Goal: Task Accomplishment & Management: Manage account settings

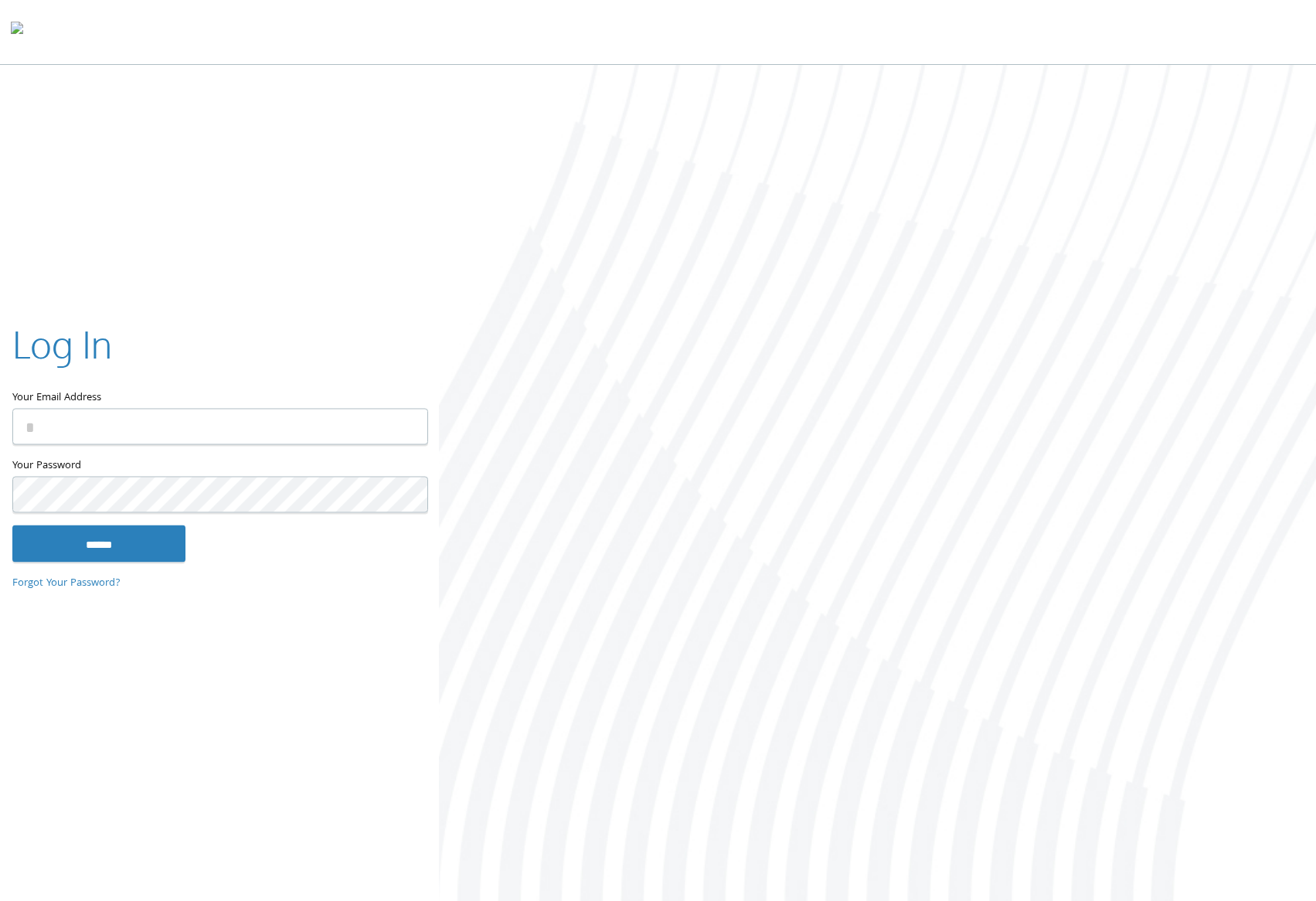
type input "**********"
click at [143, 553] on input "******" at bounding box center [99, 544] width 173 height 37
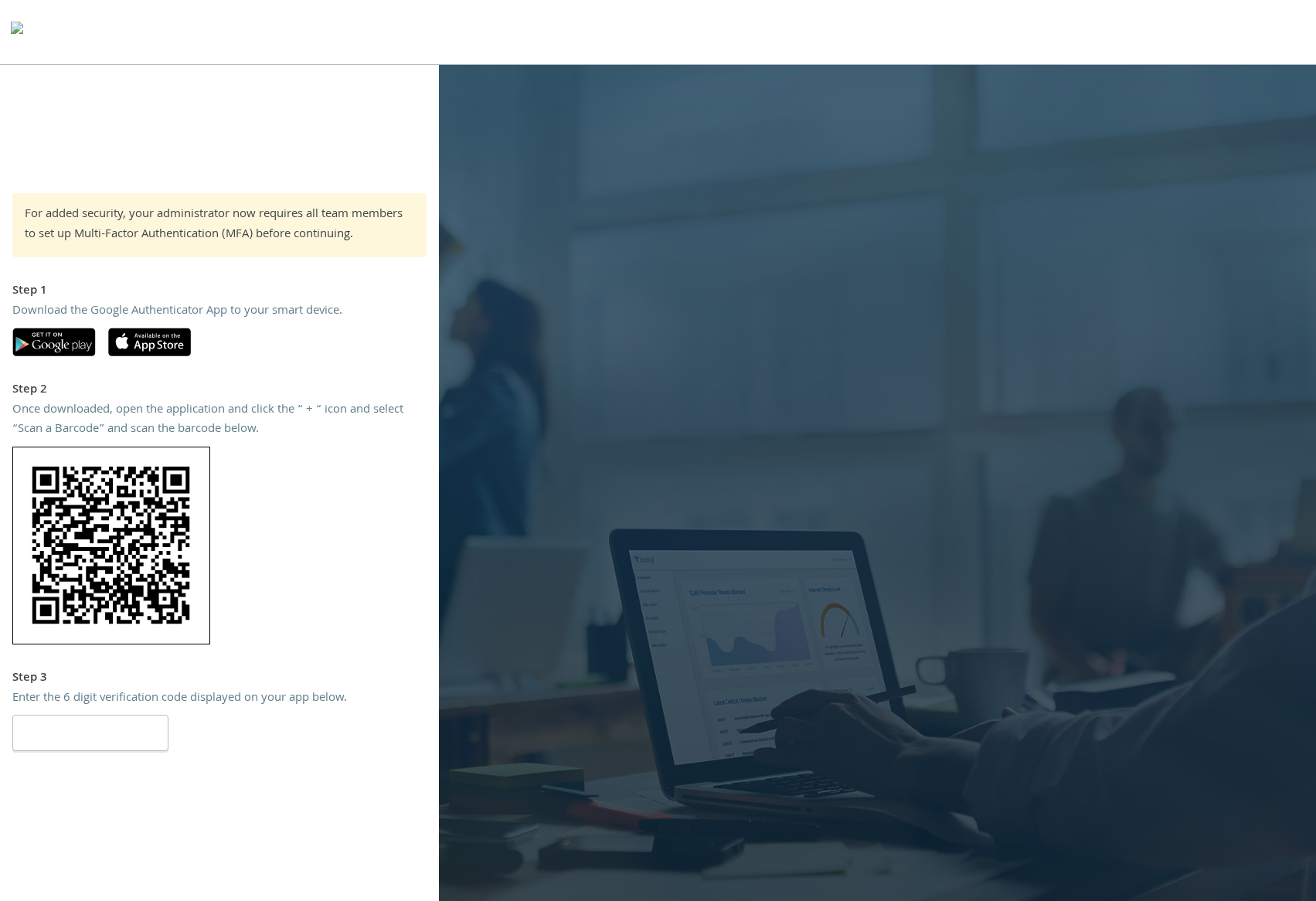
click at [76, 731] on input "number" at bounding box center [91, 733] width 156 height 37
